Goal: Information Seeking & Learning: Learn about a topic

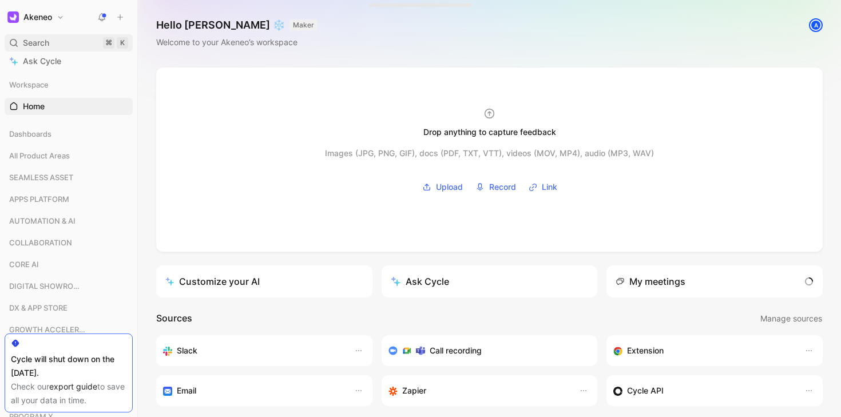
click at [37, 46] on span "Search" at bounding box center [36, 43] width 26 height 14
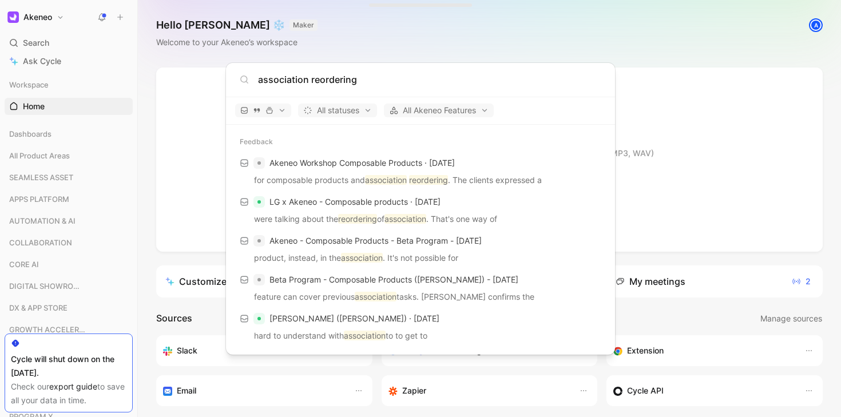
drag, startPoint x: 367, startPoint y: 77, endPoint x: 194, endPoint y: 90, distance: 173.9
click at [194, 90] on body "Akeneo Search ⌘ K Ask Cycle Workspace Home G then H Dashboards All Product Area…" at bounding box center [420, 208] width 841 height 417
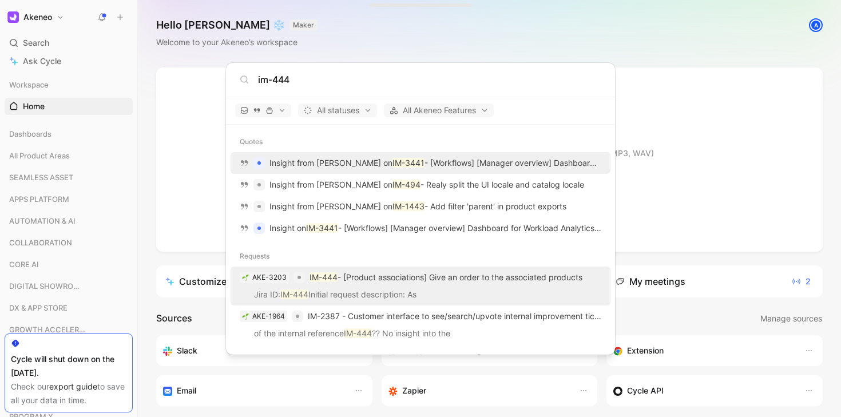
type input "im-444"
click at [469, 280] on p "IM-444 - [Product associations] Give an order to the associated products" at bounding box center [446, 278] width 273 height 14
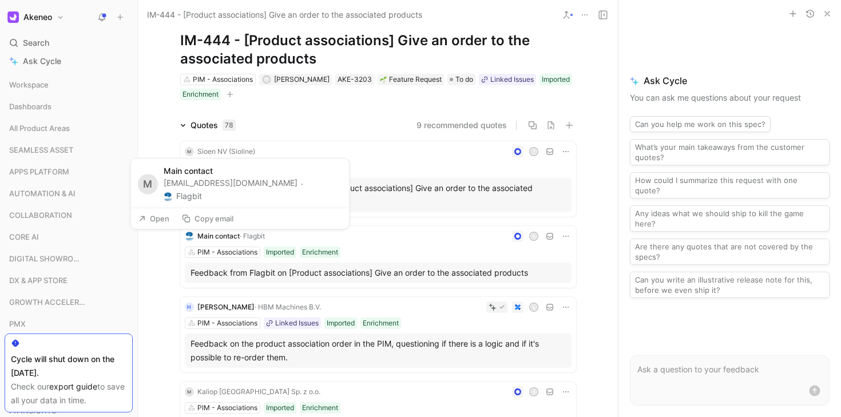
scroll to position [27, 0]
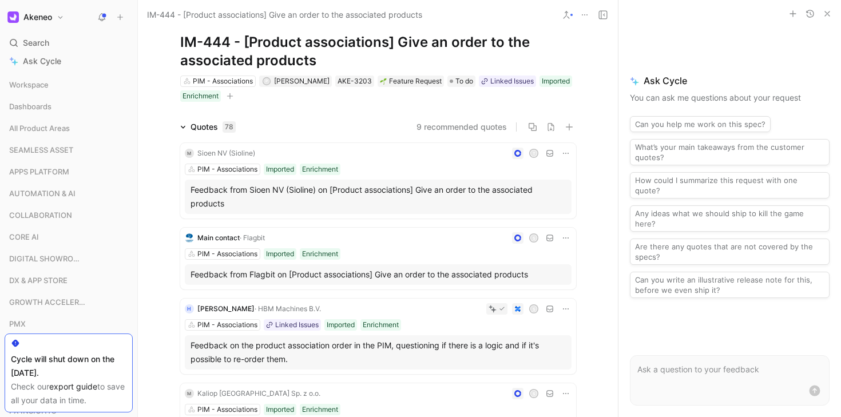
click at [448, 164] on div "PIM - Associations Imported Enrichment" at bounding box center [378, 169] width 387 height 11
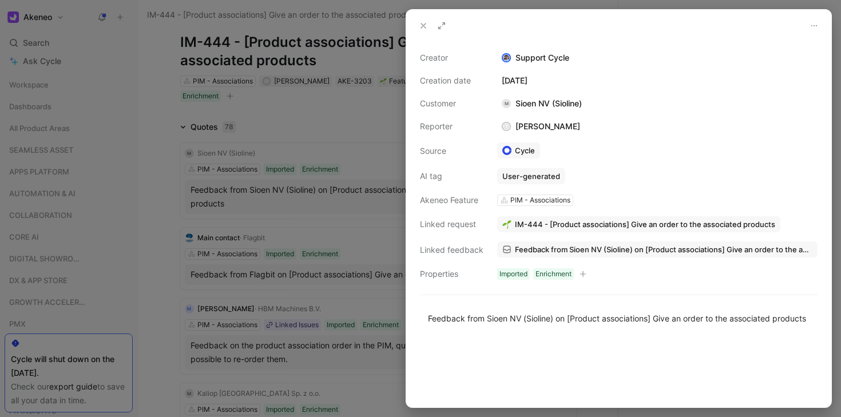
click at [422, 25] on icon at bounding box center [423, 25] width 9 height 9
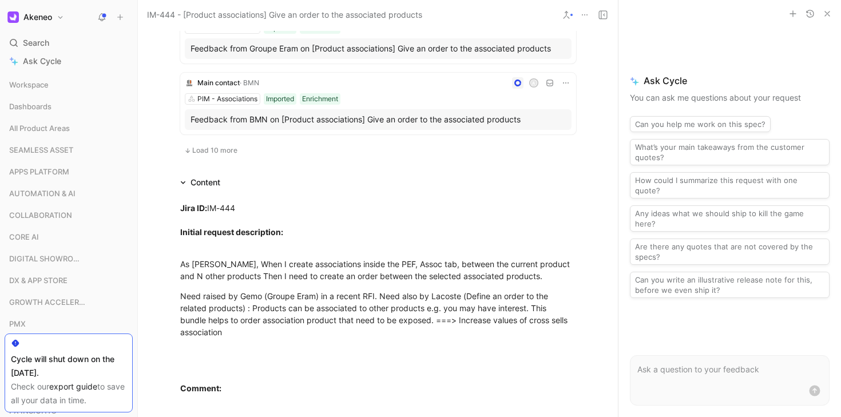
scroll to position [802, 0]
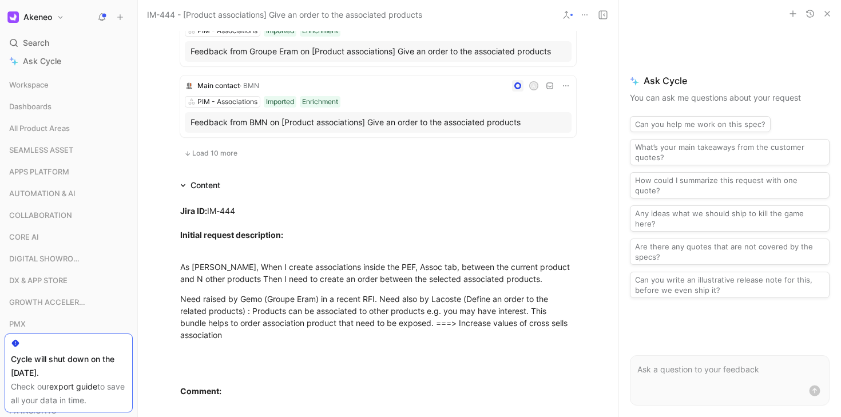
click at [223, 150] on span "Load 10 more" at bounding box center [214, 153] width 45 height 9
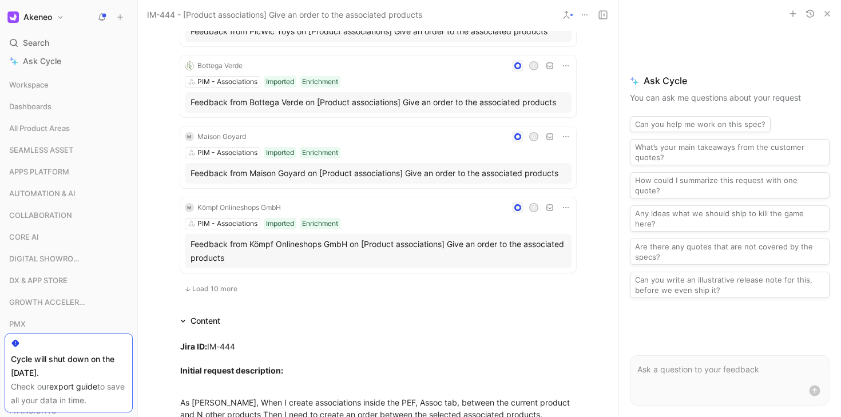
scroll to position [1471, 0]
click at [418, 203] on div "B" at bounding box center [429, 208] width 286 height 11
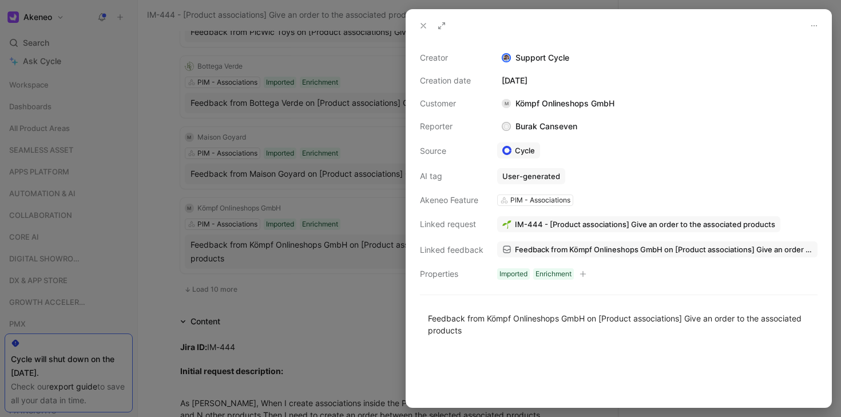
click at [421, 26] on icon at bounding box center [423, 25] width 9 height 9
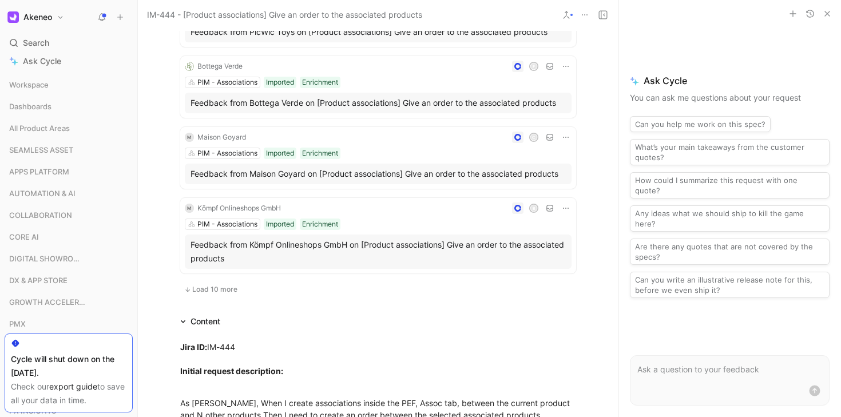
click at [219, 285] on span "Load 10 more" at bounding box center [214, 289] width 45 height 9
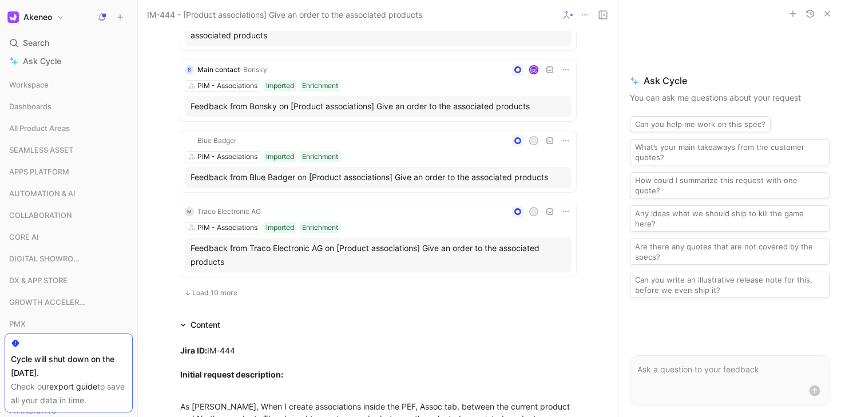
scroll to position [2244, 0]
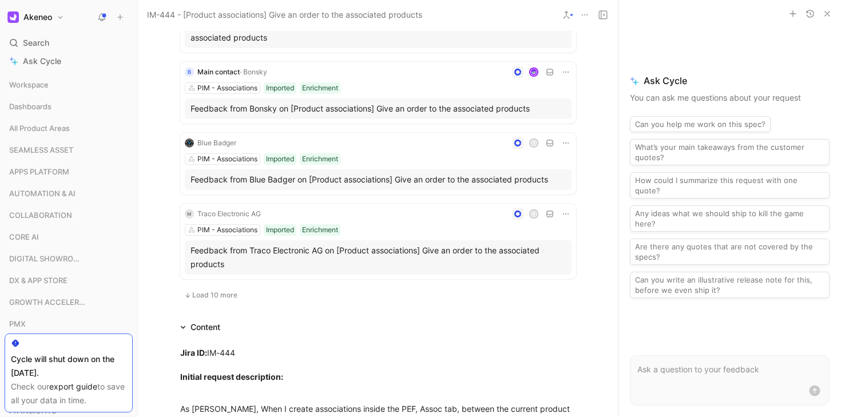
click at [227, 291] on span "Load 10 more" at bounding box center [214, 295] width 45 height 9
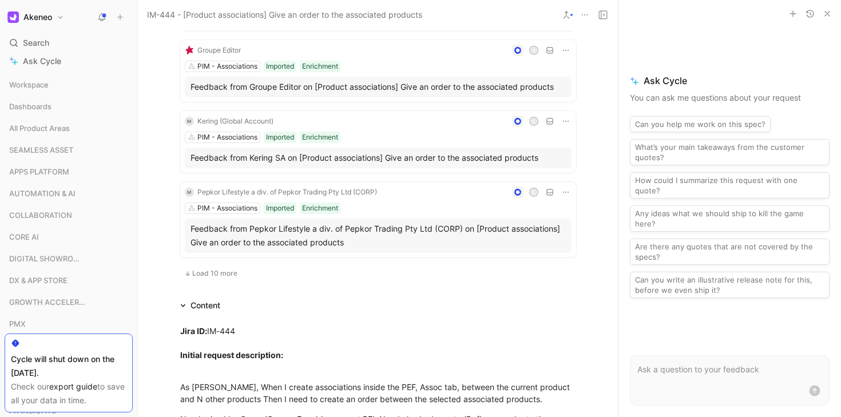
scroll to position [3037, 0]
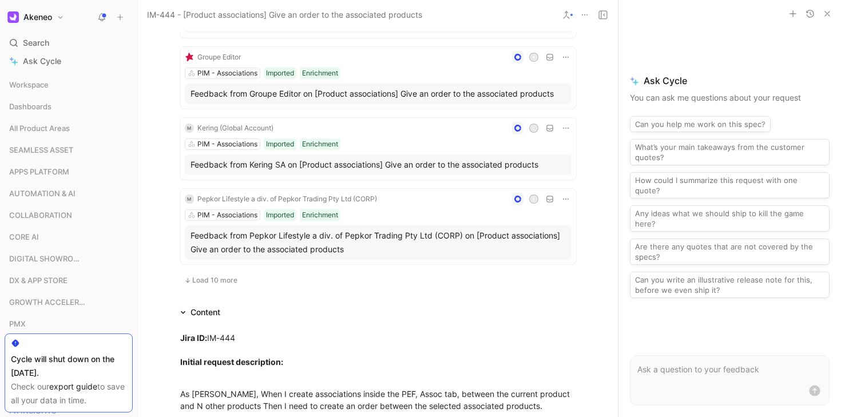
click at [221, 276] on span "Load 10 more" at bounding box center [214, 280] width 45 height 9
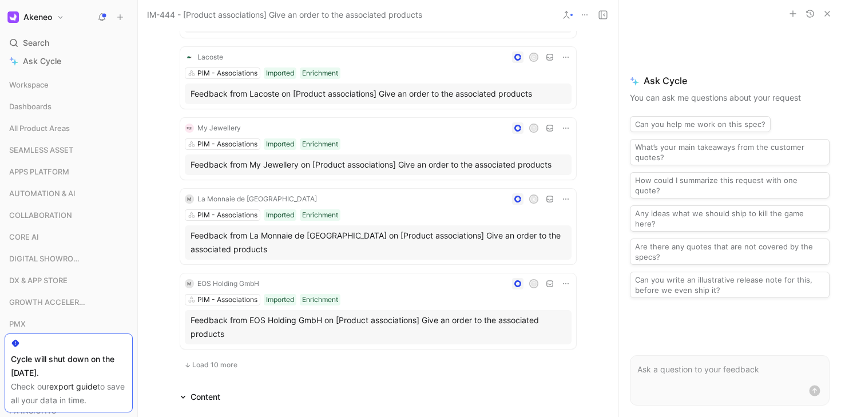
scroll to position [3746, 0]
click at [430, 276] on div "T" at bounding box center [418, 281] width 308 height 11
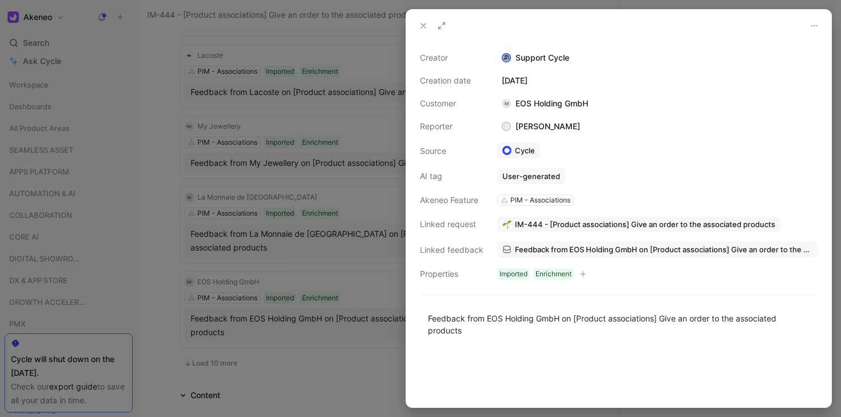
click at [425, 18] on button at bounding box center [424, 26] width 16 height 16
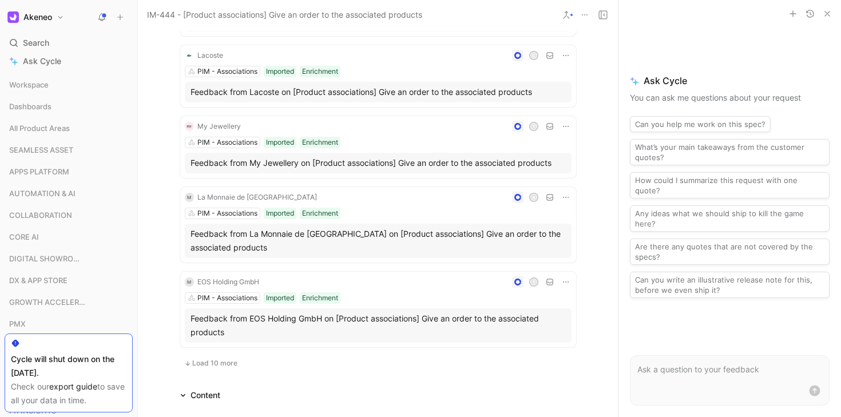
click at [219, 359] on span "Load 10 more" at bounding box center [214, 363] width 45 height 9
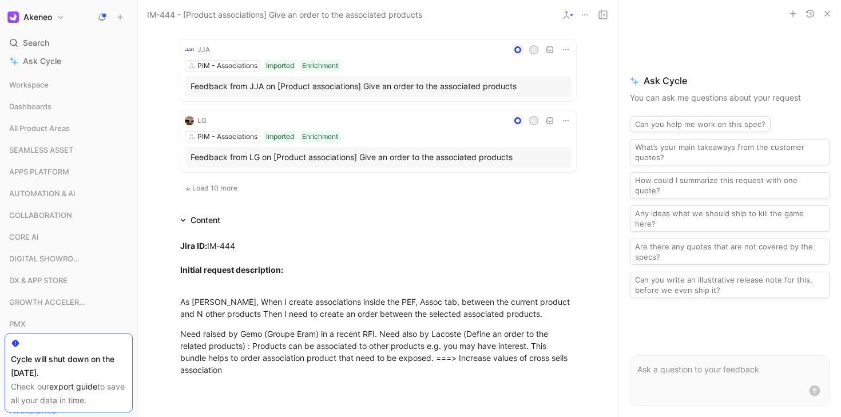
scroll to position [4623, 0]
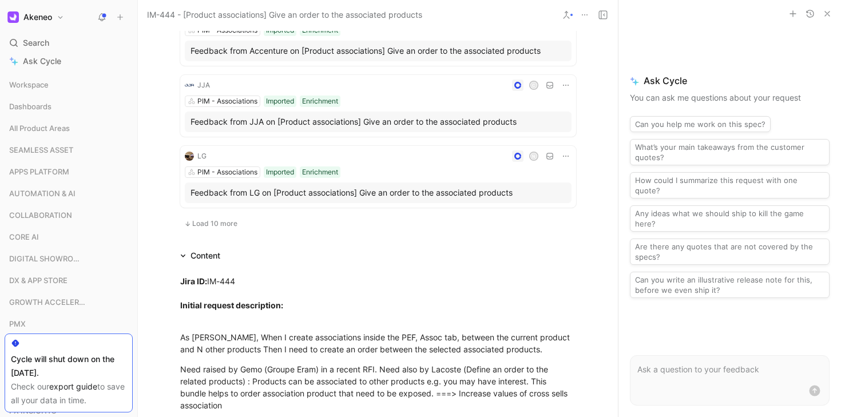
click at [205, 219] on span "Load 10 more" at bounding box center [214, 223] width 45 height 9
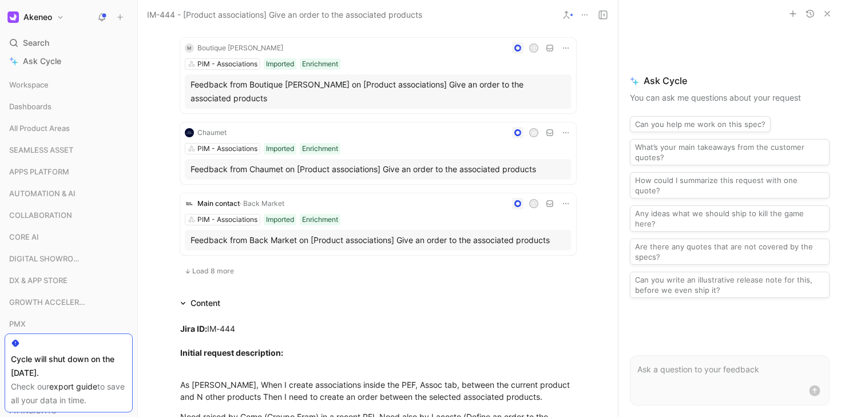
scroll to position [5367, 0]
click at [225, 265] on button "Load 8 more" at bounding box center [209, 272] width 58 height 14
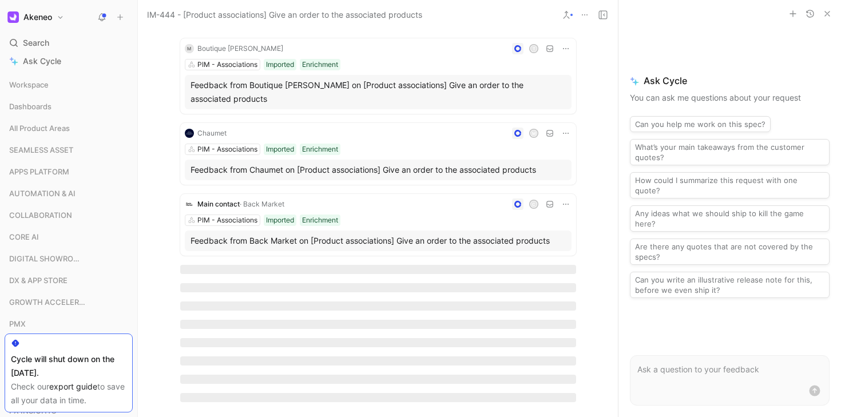
click at [225, 265] on div at bounding box center [378, 333] width 396 height 137
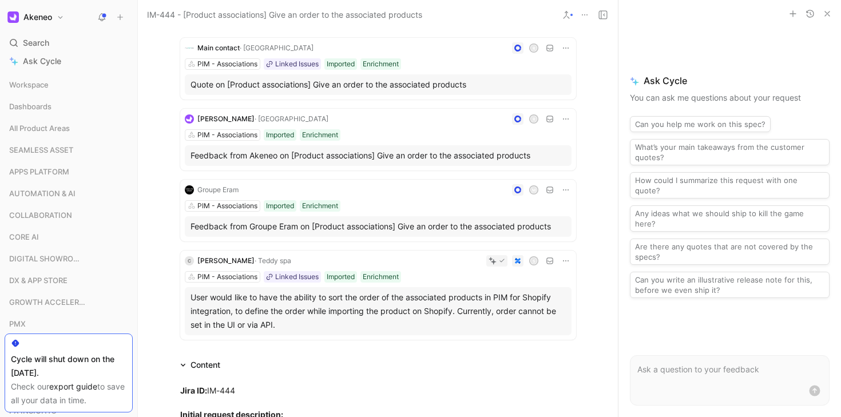
scroll to position [5834, 0]
click at [396, 256] on div "S" at bounding box center [434, 261] width 276 height 11
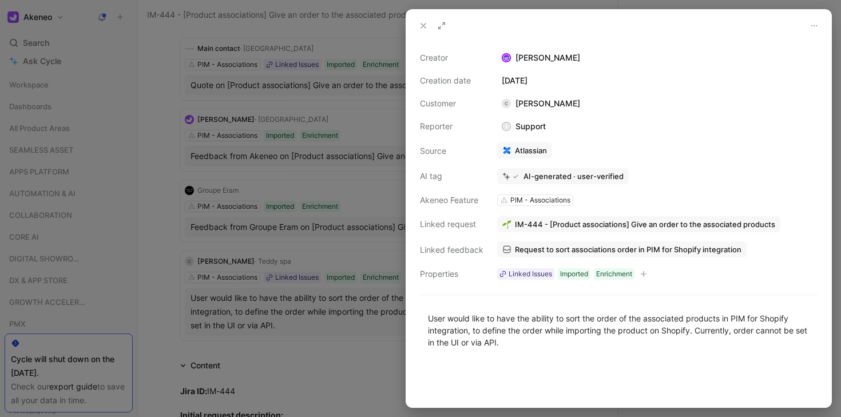
click at [420, 27] on icon at bounding box center [423, 25] width 9 height 9
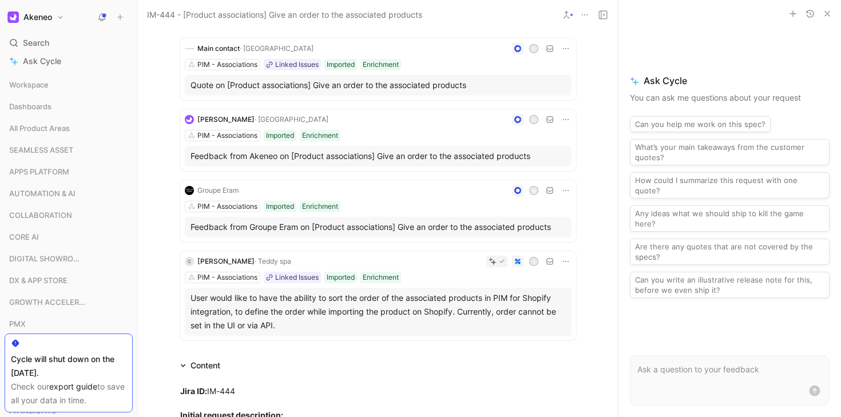
click at [405, 201] on div "PIM - Associations Imported Enrichment" at bounding box center [378, 206] width 387 height 11
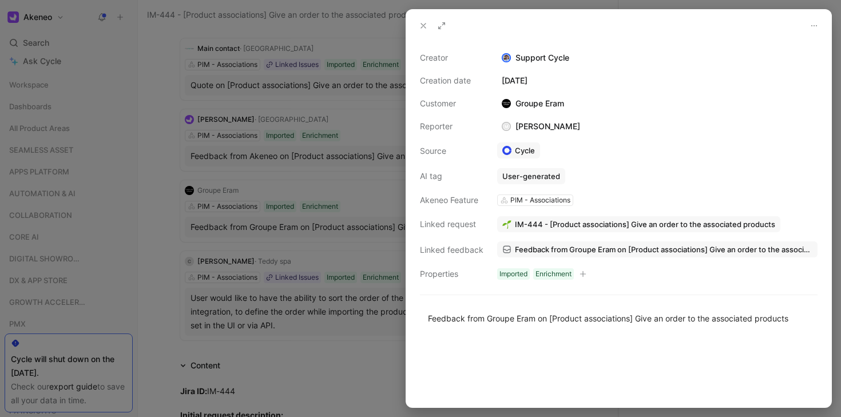
click at [421, 25] on icon at bounding box center [423, 25] width 9 height 9
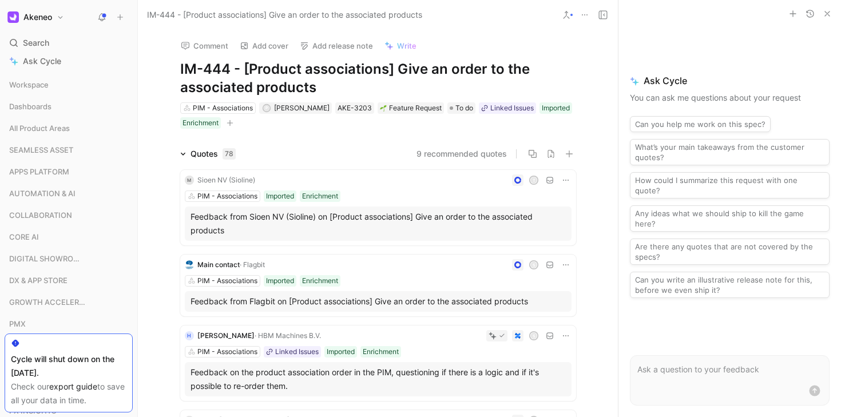
click at [447, 157] on button "9 recommended quotes" at bounding box center [462, 154] width 90 height 14
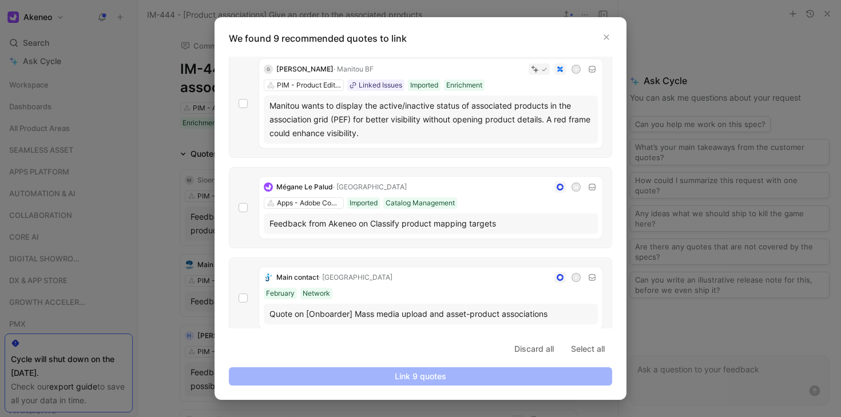
scroll to position [12, 0]
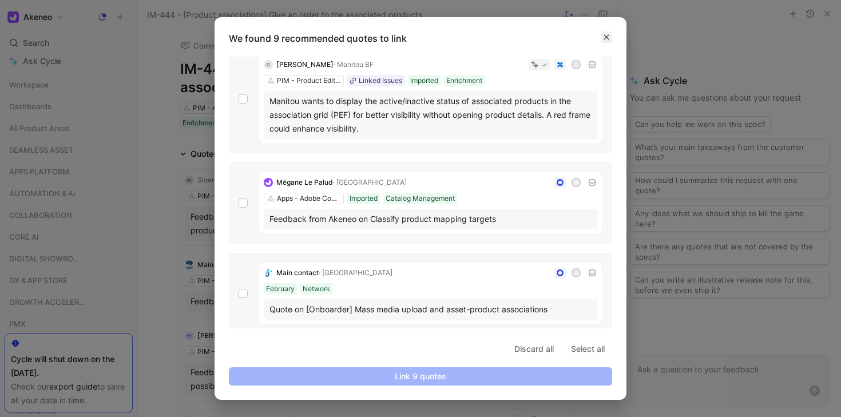
click at [605, 35] on icon "button" at bounding box center [606, 37] width 7 height 7
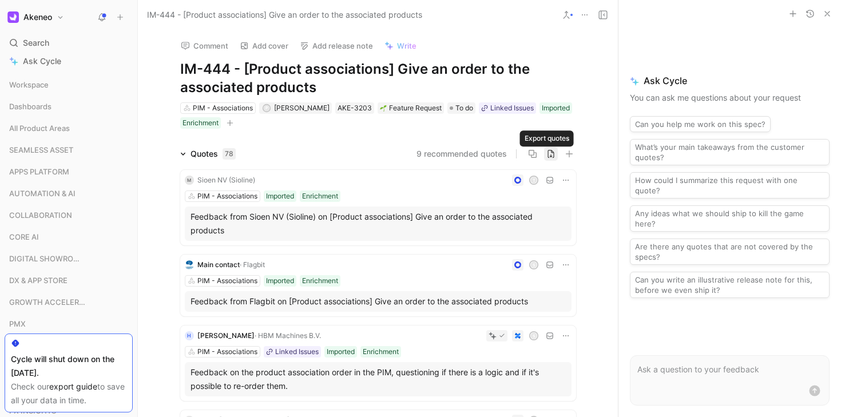
click at [549, 149] on icon "button" at bounding box center [551, 153] width 9 height 9
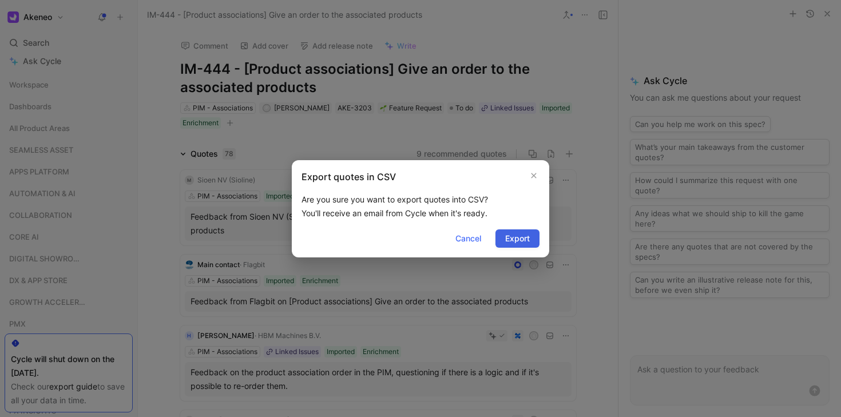
click at [517, 233] on span "Export" at bounding box center [517, 239] width 25 height 14
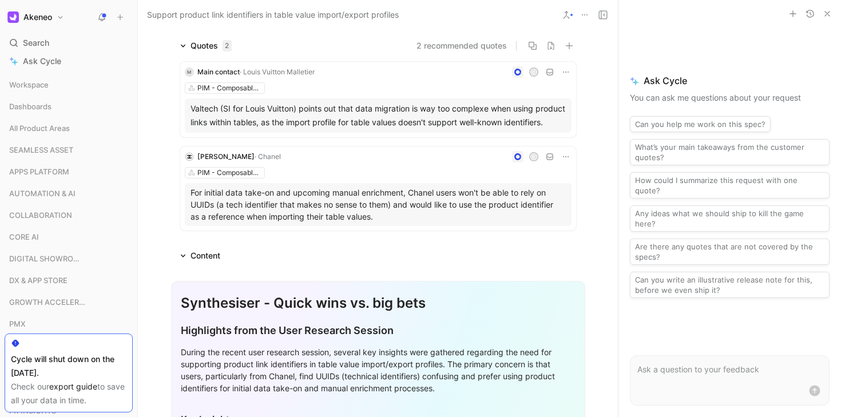
scroll to position [73, 0]
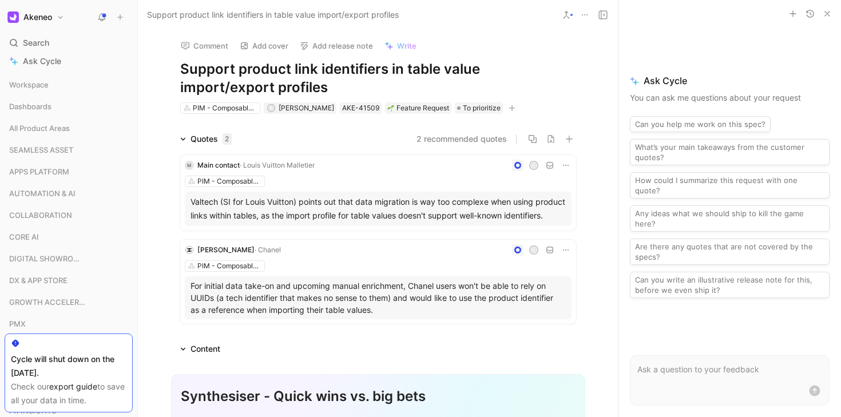
click at [382, 173] on div "M Main contact · Louis Vuitton Malletier C PIM - Composable products Valtech (S…" at bounding box center [378, 193] width 396 height 76
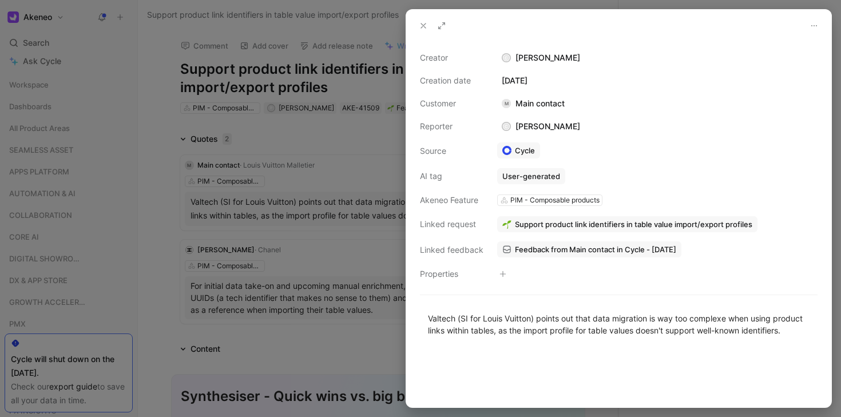
click at [425, 29] on icon at bounding box center [423, 25] width 9 height 9
